Goal: Transaction & Acquisition: Book appointment/travel/reservation

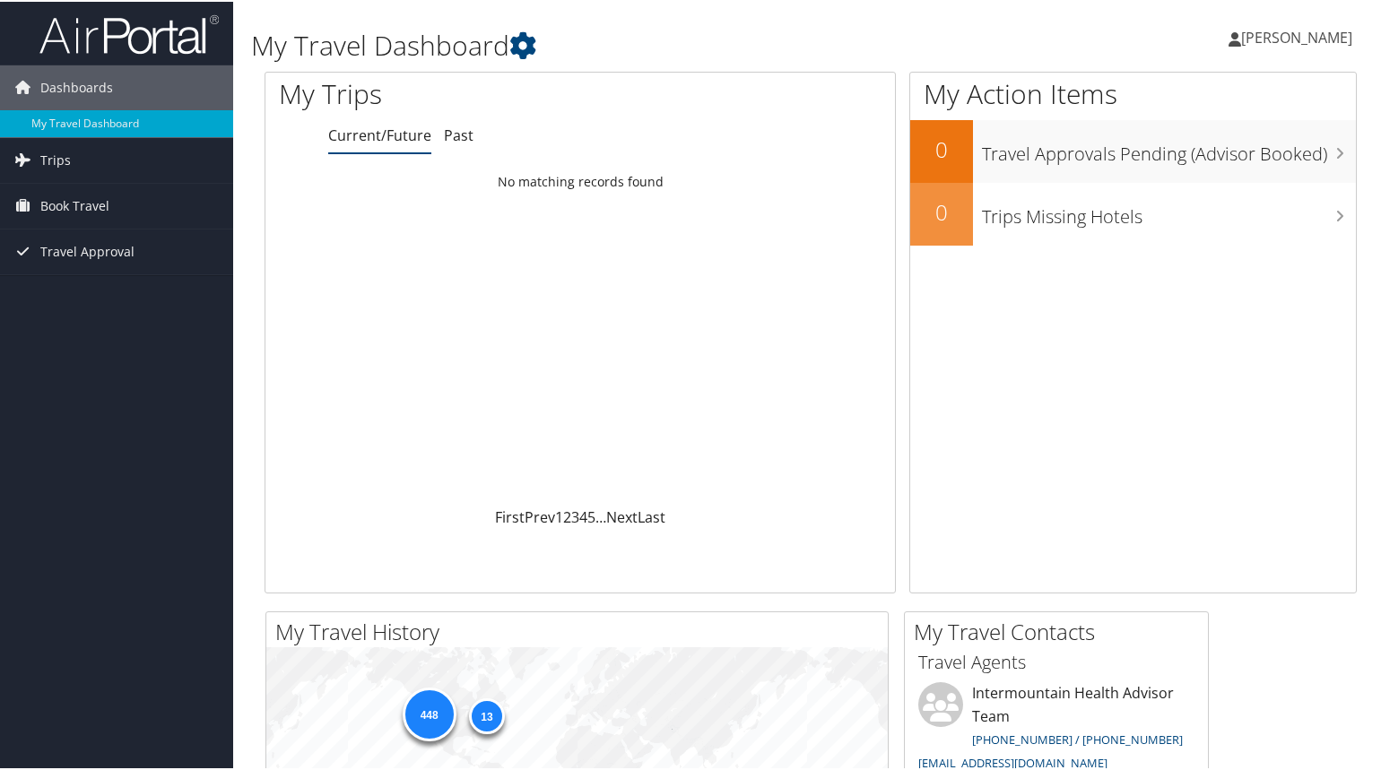
click at [118, 531] on div "Dashboards My Travel Dashboard Trips Current/Future Trips Past Trips Trips Miss…" at bounding box center [694, 677] width 1388 height 1355
click at [82, 201] on span "Book Travel" at bounding box center [74, 204] width 69 height 45
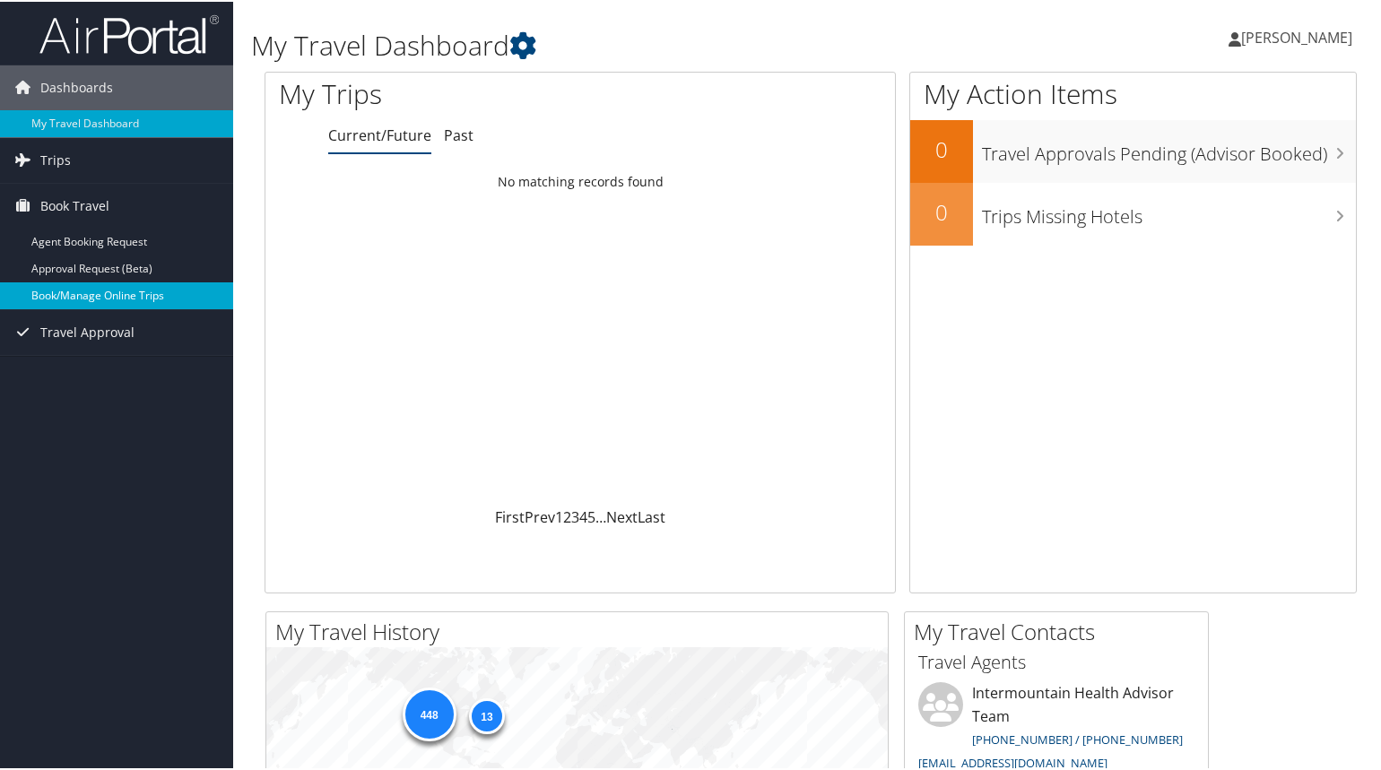
click at [117, 300] on link "Book/Manage Online Trips" at bounding box center [116, 294] width 233 height 27
click at [70, 617] on div "Dashboards My Travel Dashboard Trips Current/Future Trips Past Trips Trips Miss…" at bounding box center [694, 677] width 1388 height 1355
click at [155, 297] on link "Book/Manage Online Trips" at bounding box center [116, 294] width 233 height 27
